Goal: Task Accomplishment & Management: Manage account settings

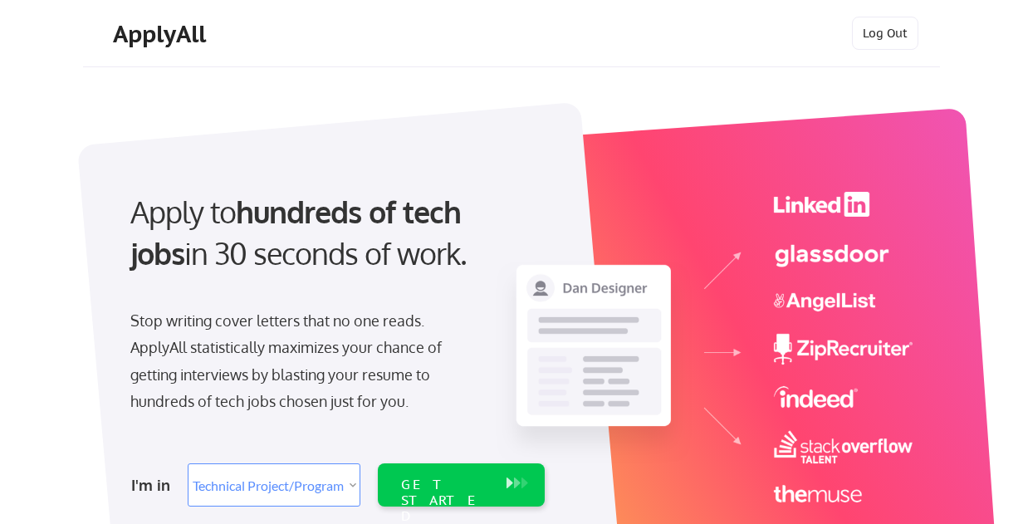
select select ""technical_project_program_mgmt""
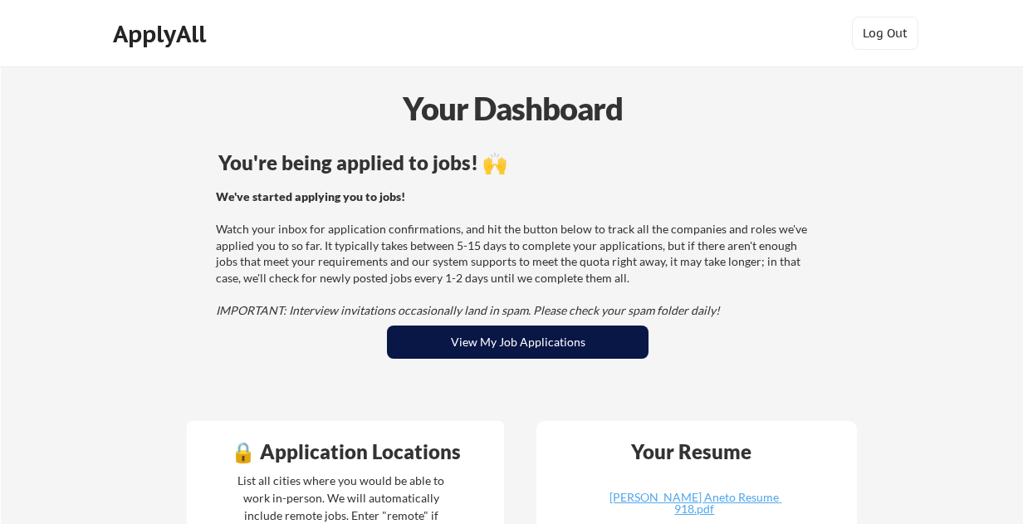
click at [508, 344] on button "View My Job Applications" at bounding box center [518, 342] width 262 height 33
